Goal: Transaction & Acquisition: Subscribe to service/newsletter

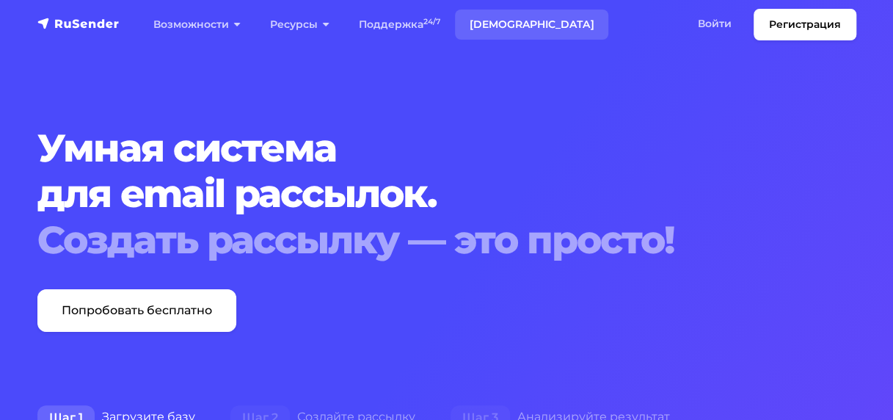
click at [502, 10] on link "[DEMOGRAPHIC_DATA]" at bounding box center [531, 25] width 153 height 30
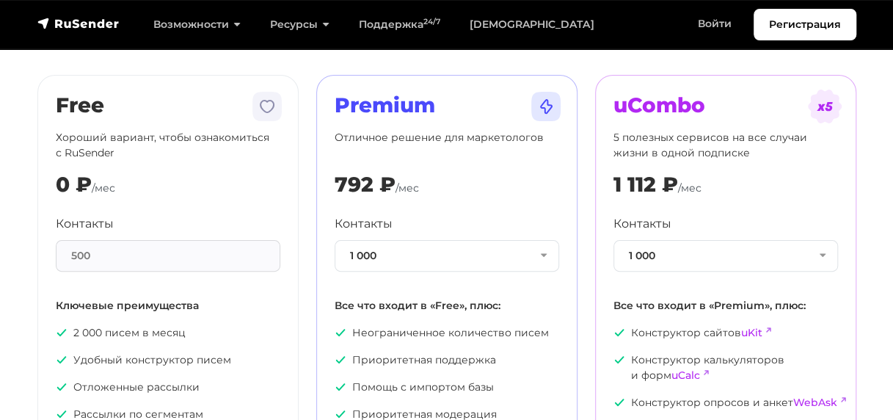
scroll to position [86, 0]
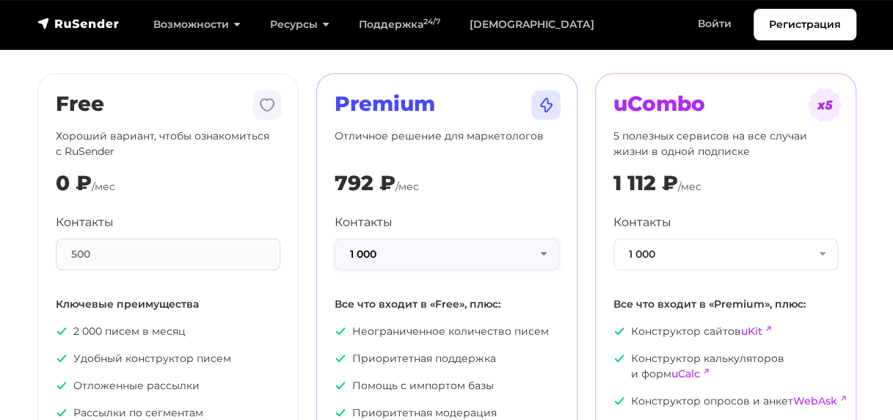
click at [470, 252] on button "1 000" at bounding box center [446, 254] width 224 height 32
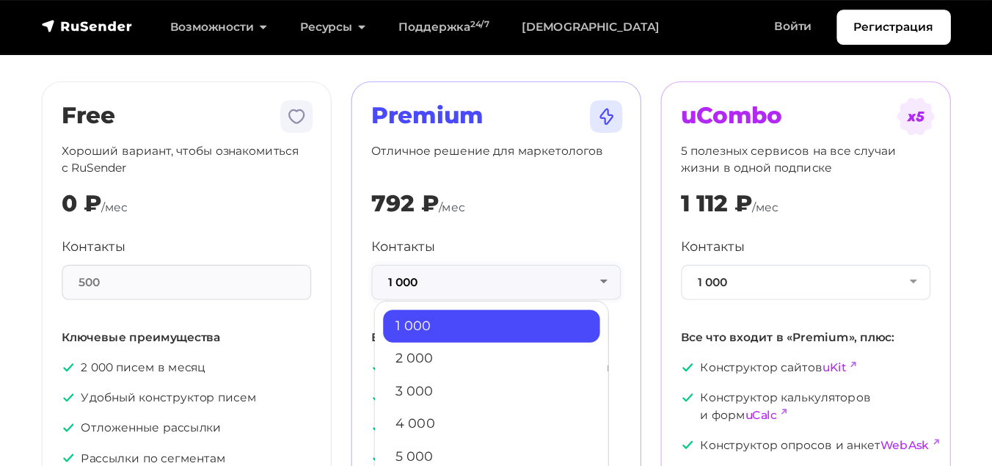
scroll to position [0, 0]
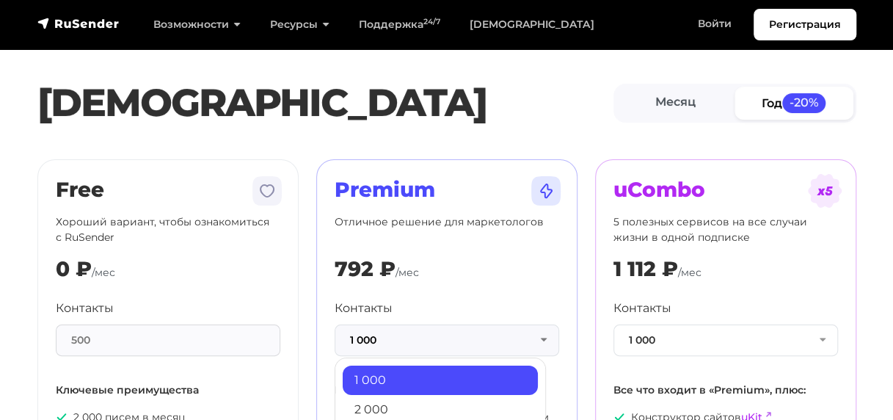
click at [475, 220] on p "Отличное решение для маркетологов" at bounding box center [446, 229] width 224 height 31
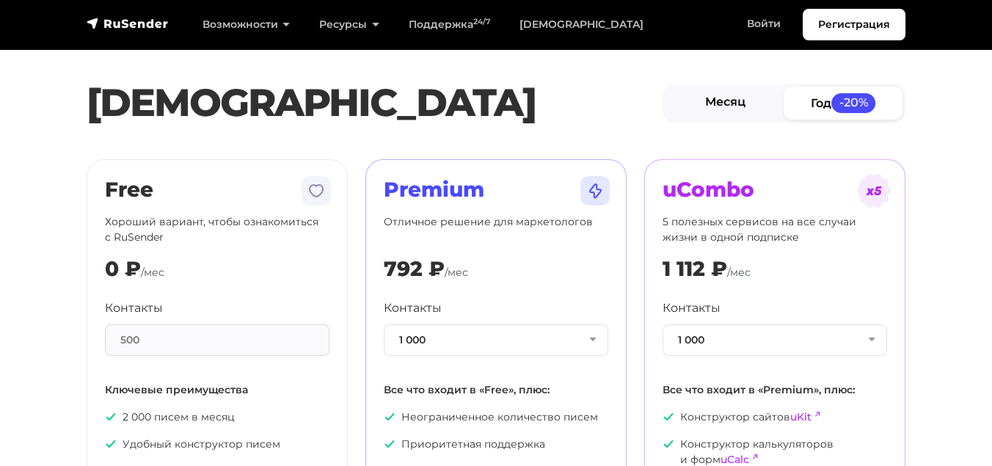
click at [725, 98] on link "Месяц" at bounding box center [724, 103] width 119 height 33
click at [829, 97] on link "Год -20%" at bounding box center [842, 103] width 119 height 33
click at [744, 109] on link "Месяц" at bounding box center [724, 103] width 119 height 33
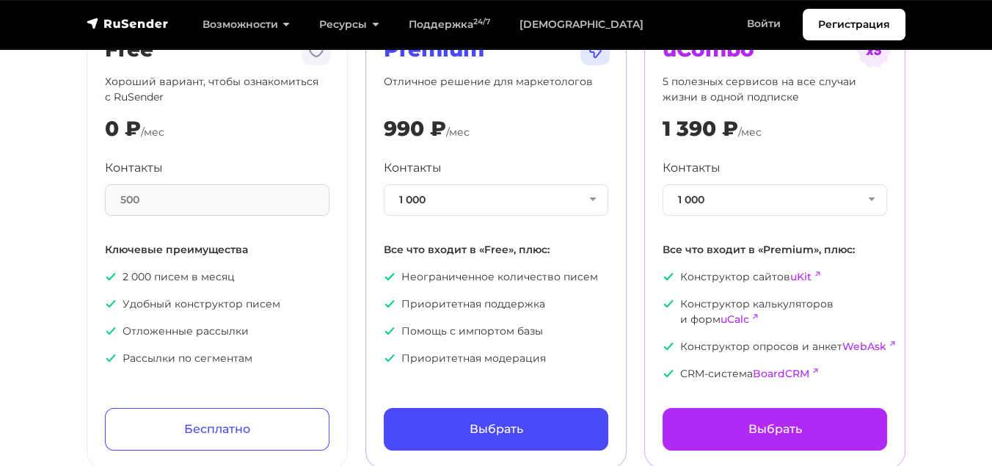
scroll to position [142, 0]
